Goal: Task Accomplishment & Management: Manage account settings

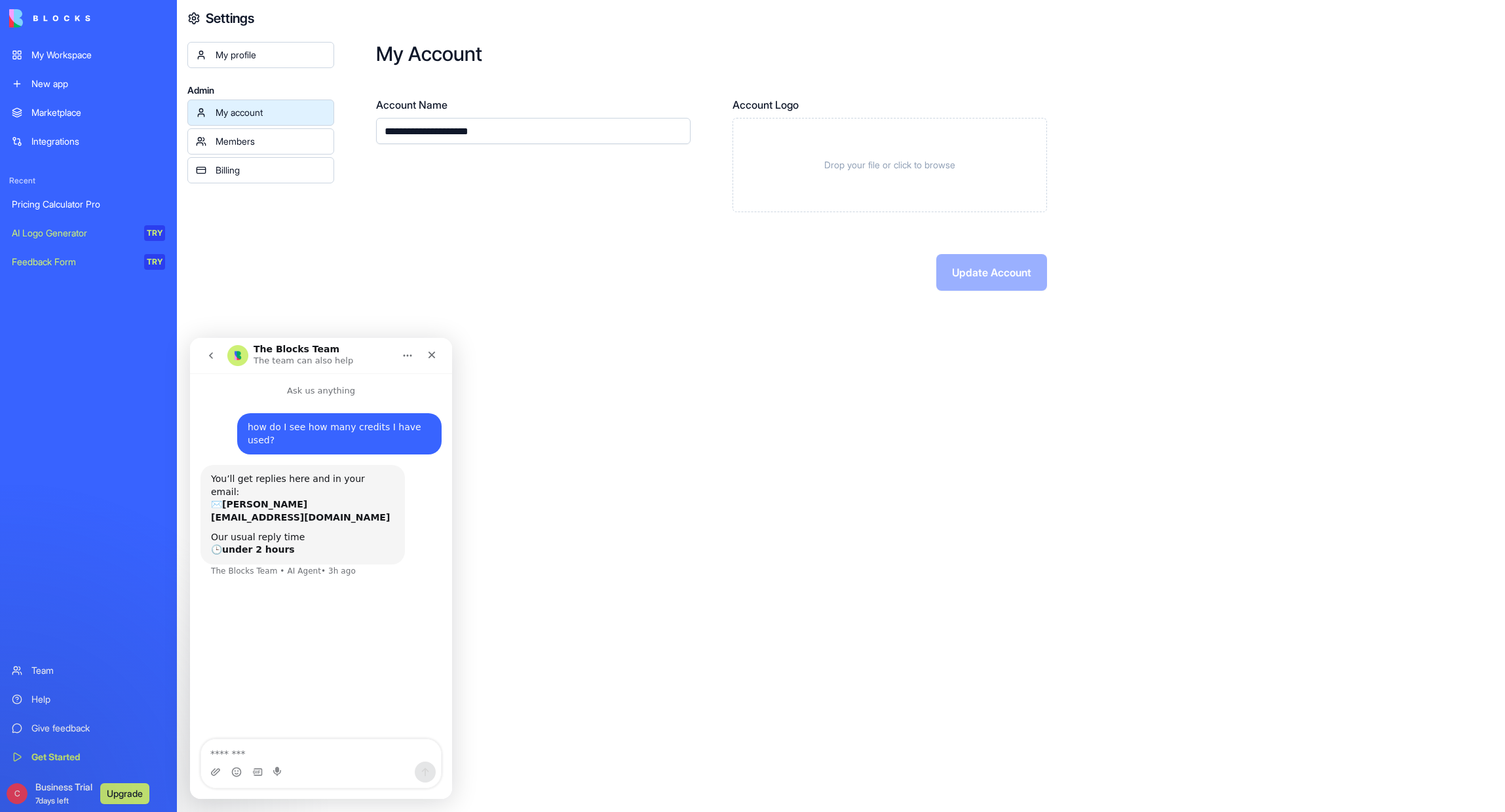
click at [135, 569] on div "Marketplace Integrations Recent Pricing Calculator Pro AI Logo Generator TRY Fe…" at bounding box center [89, 376] width 169 height 555
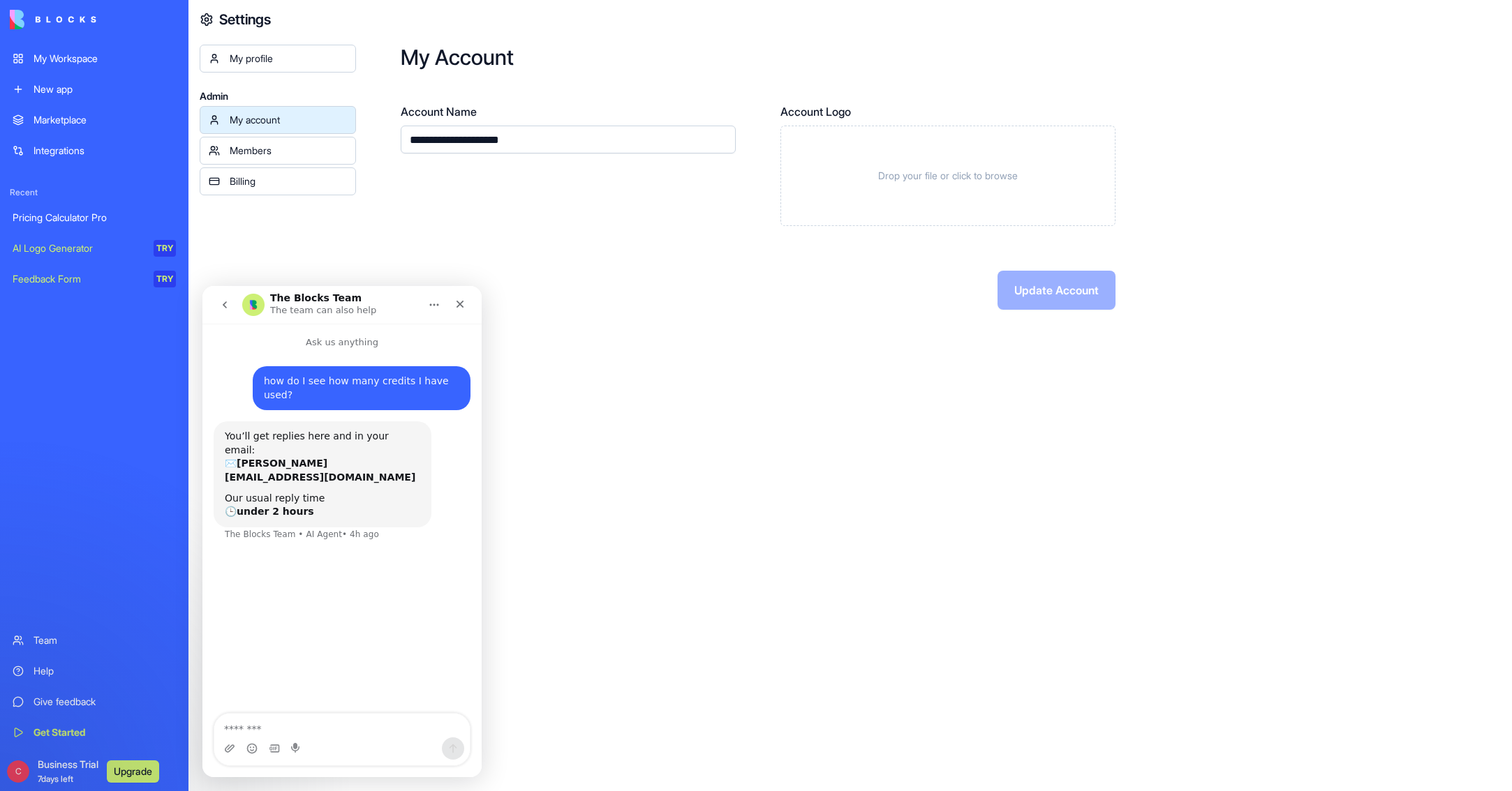
click at [57, 766] on span "Business Trial 7 days left" at bounding box center [67, 772] width 60 height 28
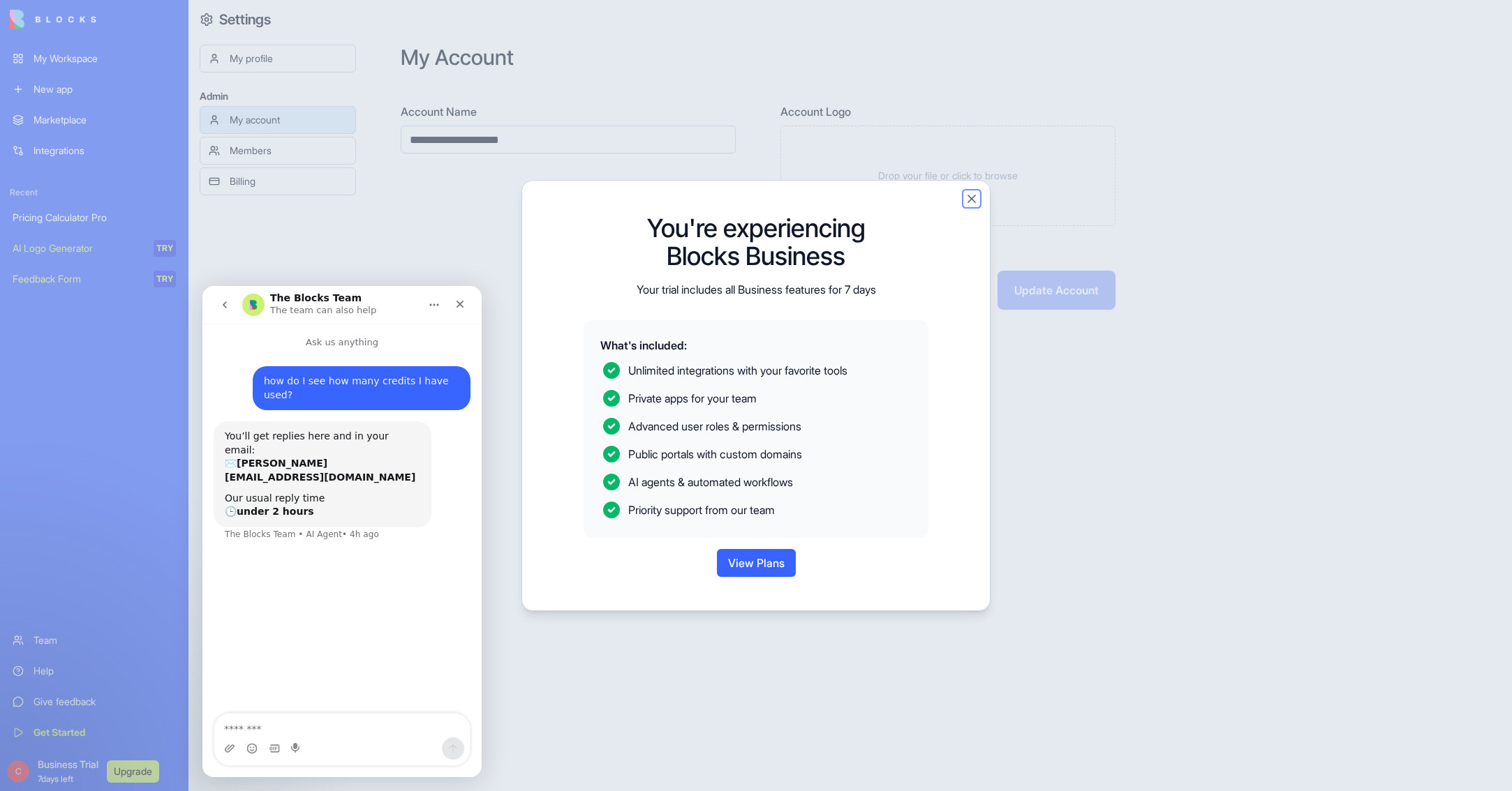
click at [969, 200] on button "Close" at bounding box center [972, 199] width 14 height 14
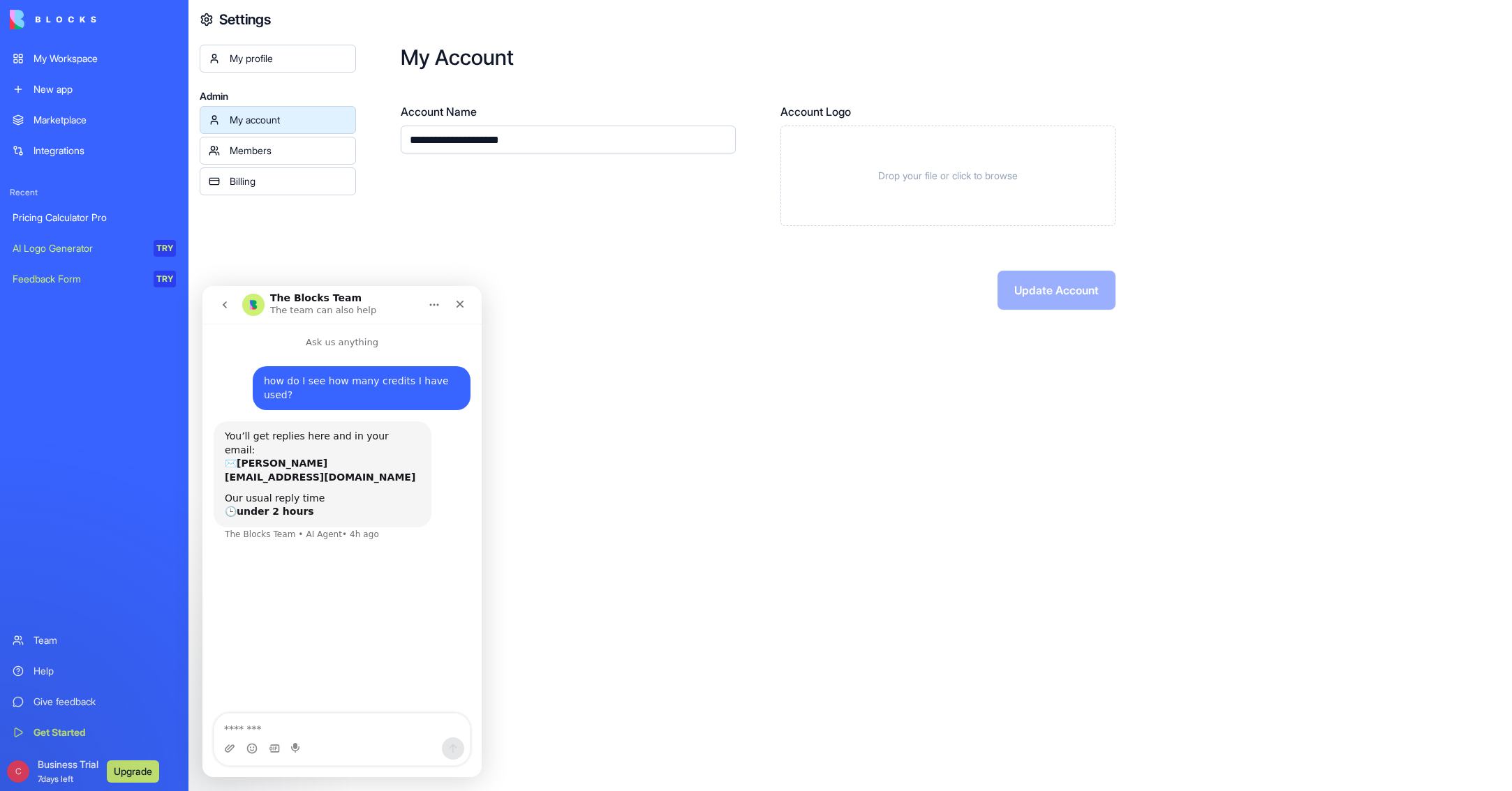
click at [230, 18] on h4 "Settings" at bounding box center [245, 19] width 52 height 19
click at [209, 17] on icon at bounding box center [206, 19] width 14 height 14
click at [264, 179] on div "Billing" at bounding box center [289, 182] width 117 height 14
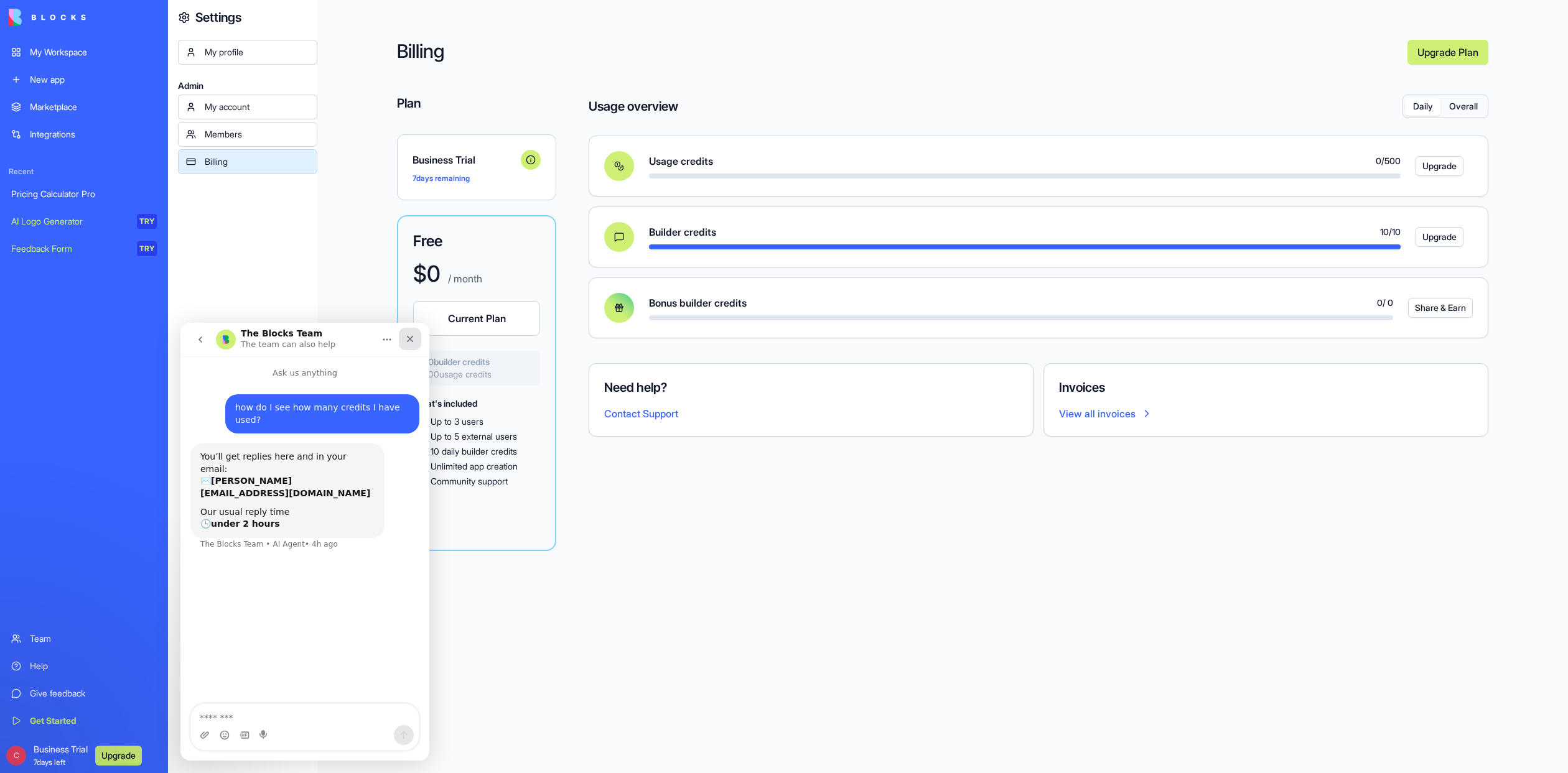
click at [408, 341] on icon "Close" at bounding box center [410, 339] width 7 height 7
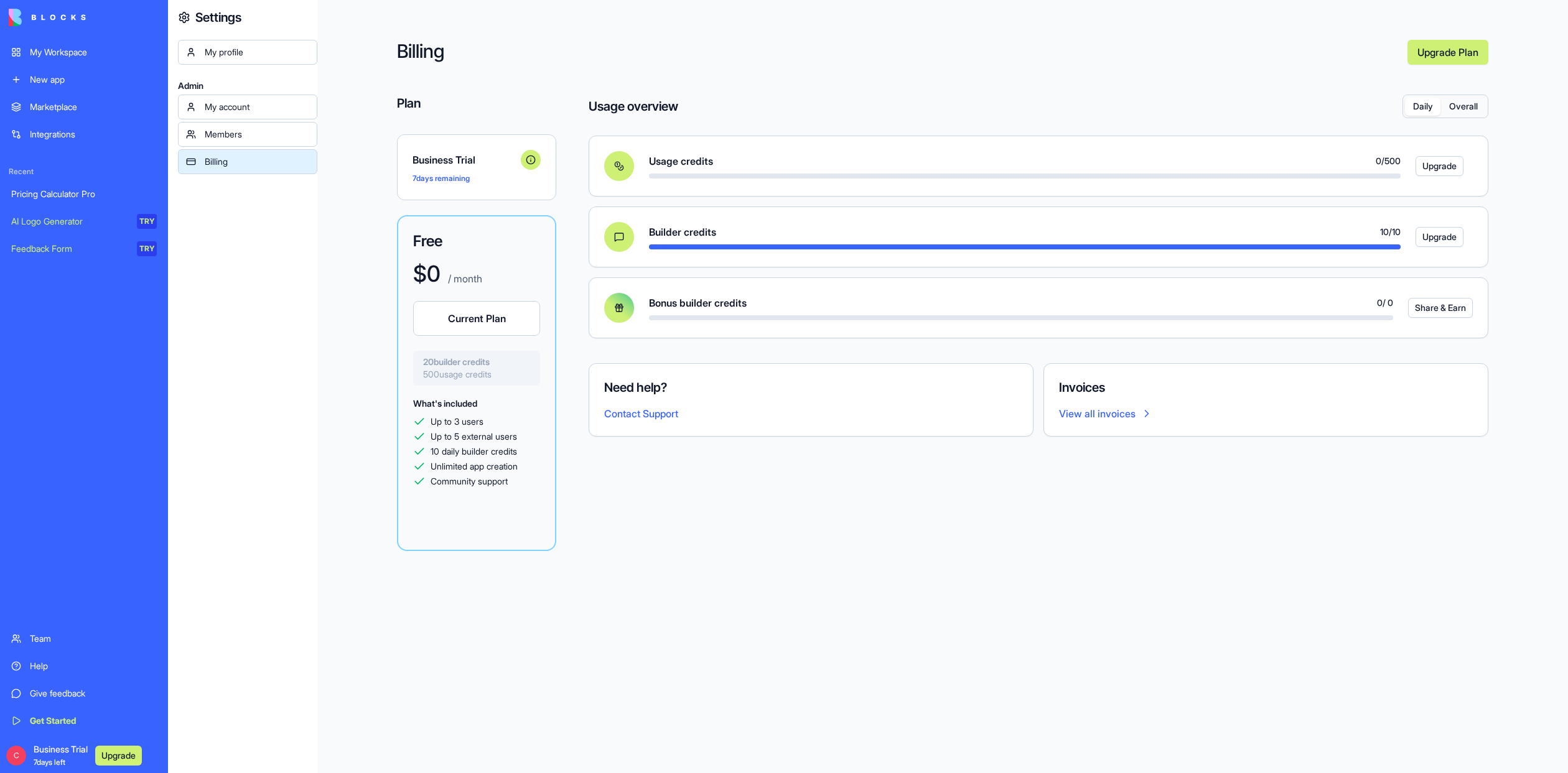
click at [1429, 238] on button "Upgrade" at bounding box center [1439, 237] width 48 height 20
click at [1429, 308] on button "Share & Earn" at bounding box center [1439, 308] width 65 height 20
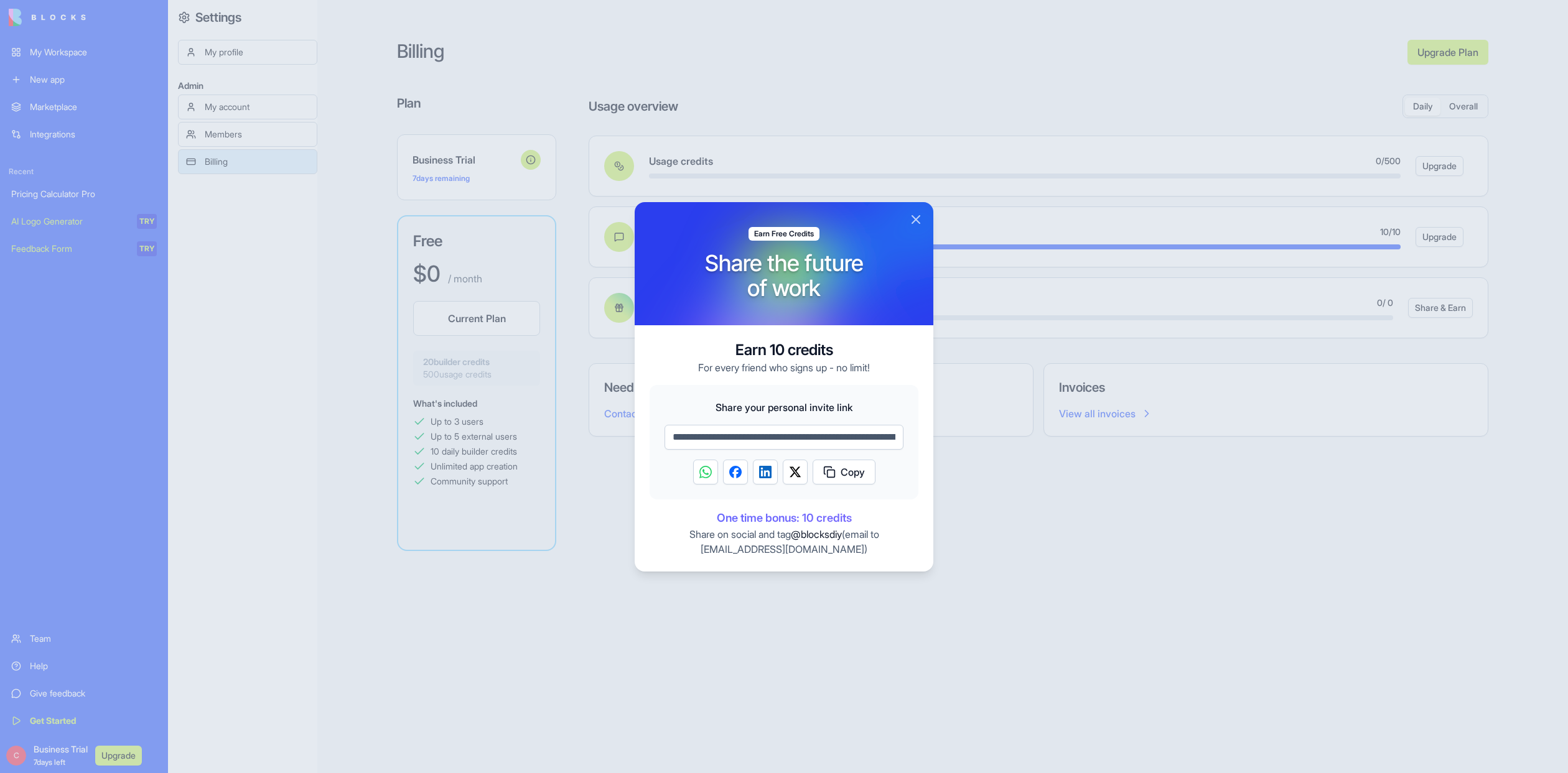
click at [918, 222] on button "Close" at bounding box center [915, 219] width 15 height 15
